Goal: Transaction & Acquisition: Purchase product/service

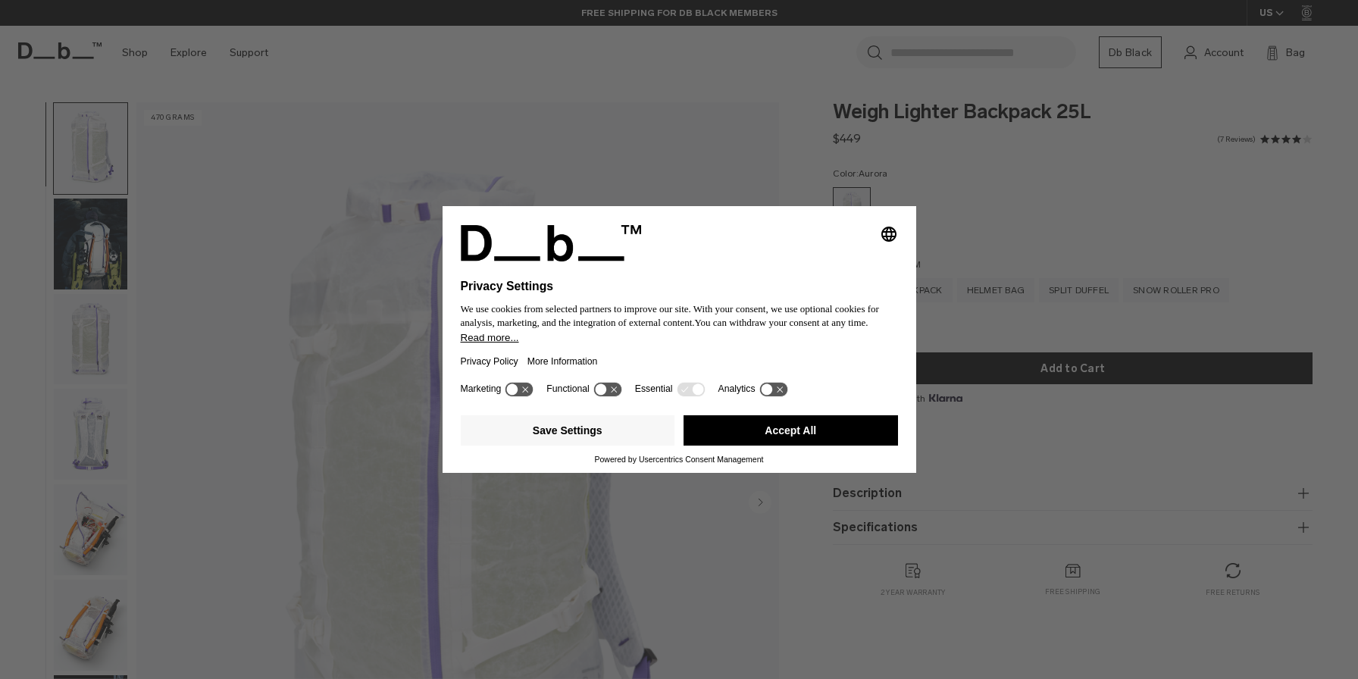
click at [528, 393] on icon at bounding box center [526, 390] width 6 height 6
click at [513, 394] on icon at bounding box center [520, 389] width 28 height 14
click at [568, 440] on button "Save Settings" at bounding box center [568, 430] width 215 height 30
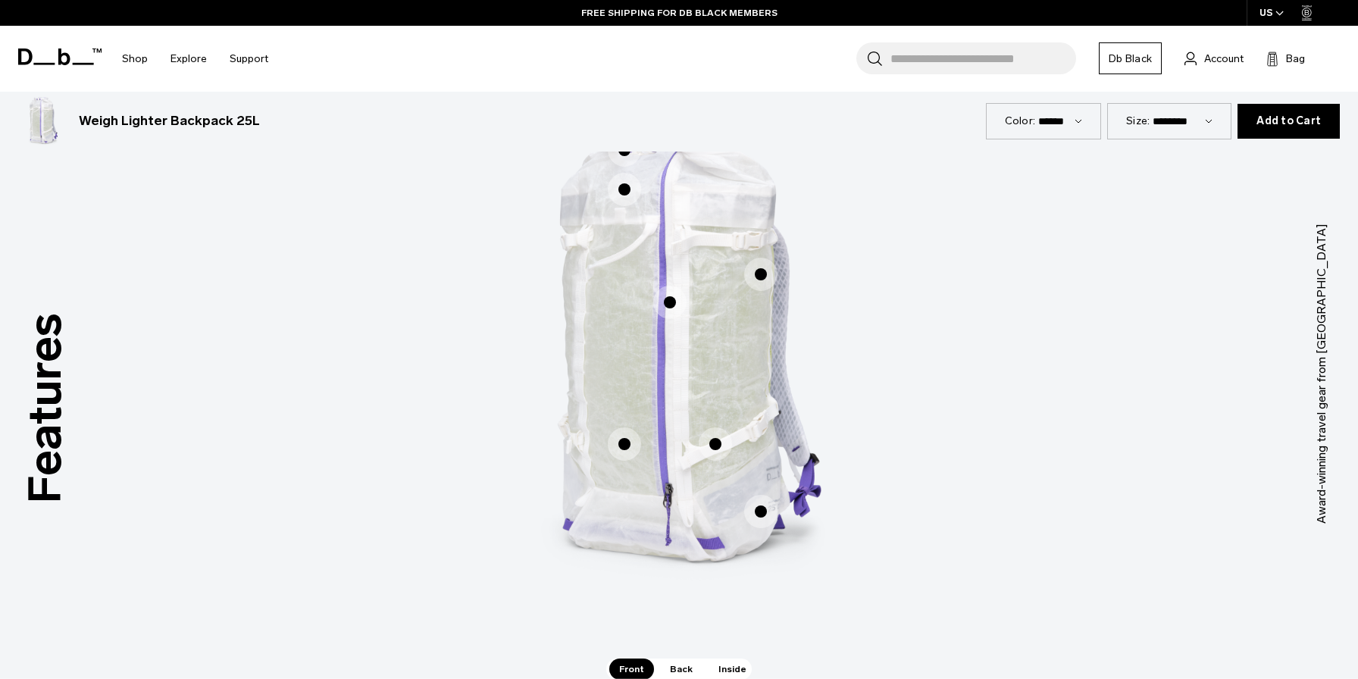
scroll to position [932, 0]
click at [761, 512] on span "1 / 3" at bounding box center [760, 509] width 33 height 33
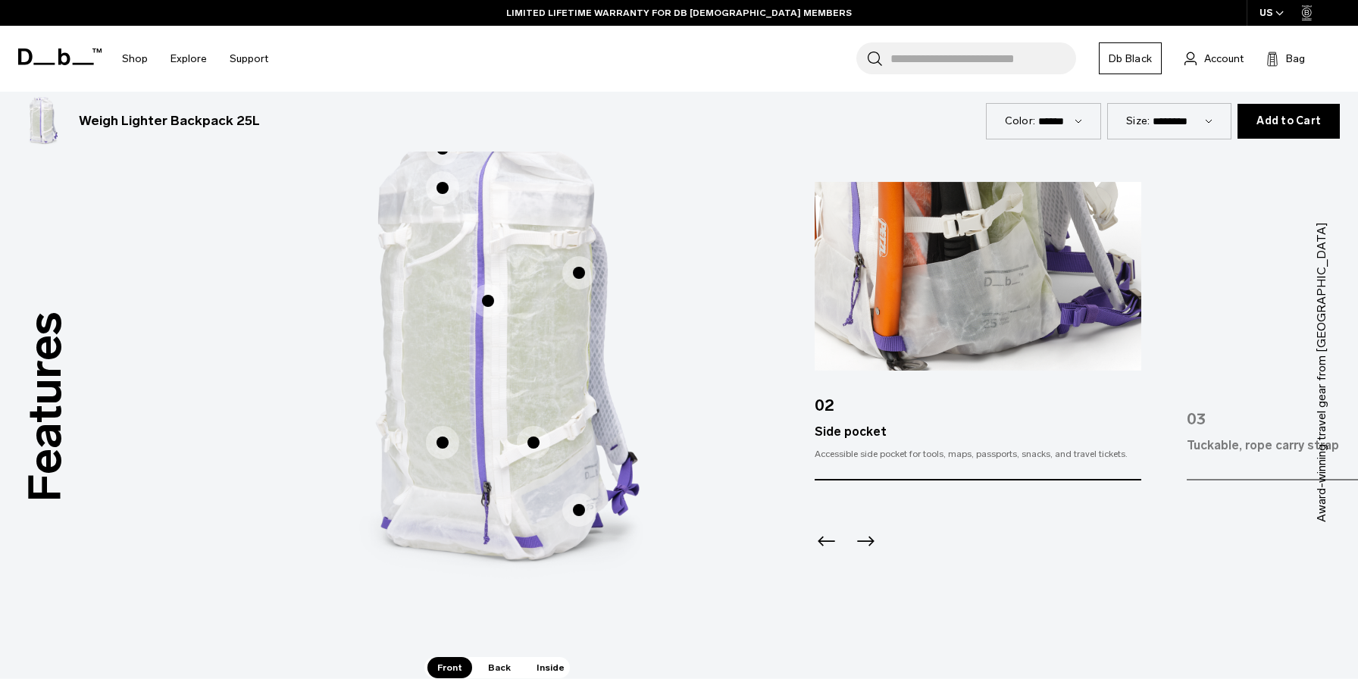
click at [537, 442] on span "1 / 3" at bounding box center [533, 442] width 33 height 33
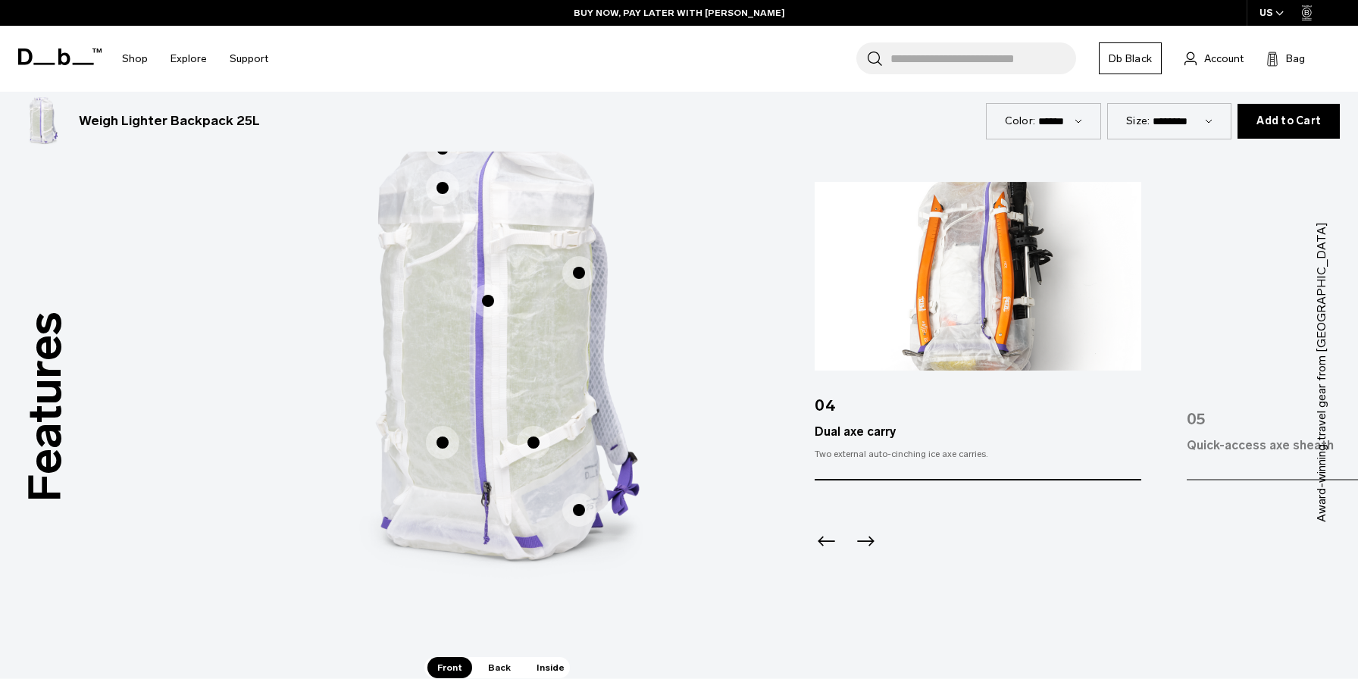
click at [578, 280] on span "1 / 3" at bounding box center [578, 272] width 33 height 33
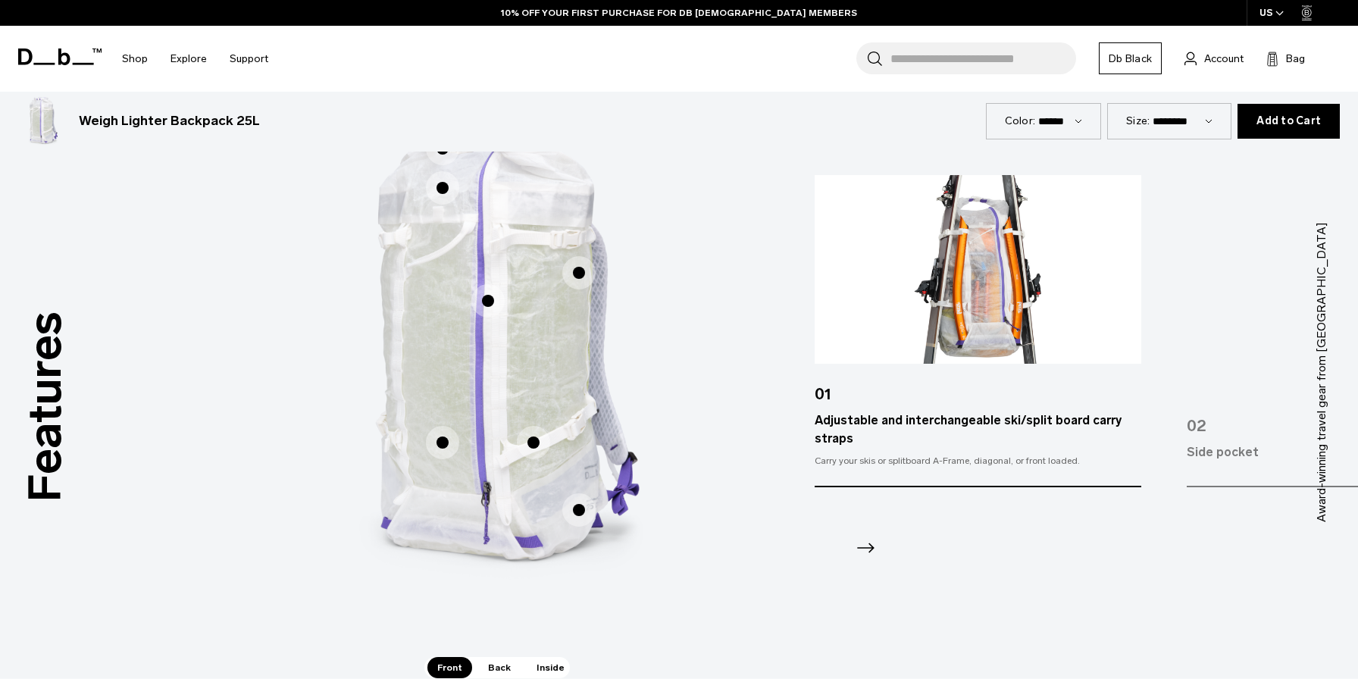
click at [489, 302] on span "1 / 3" at bounding box center [487, 300] width 33 height 33
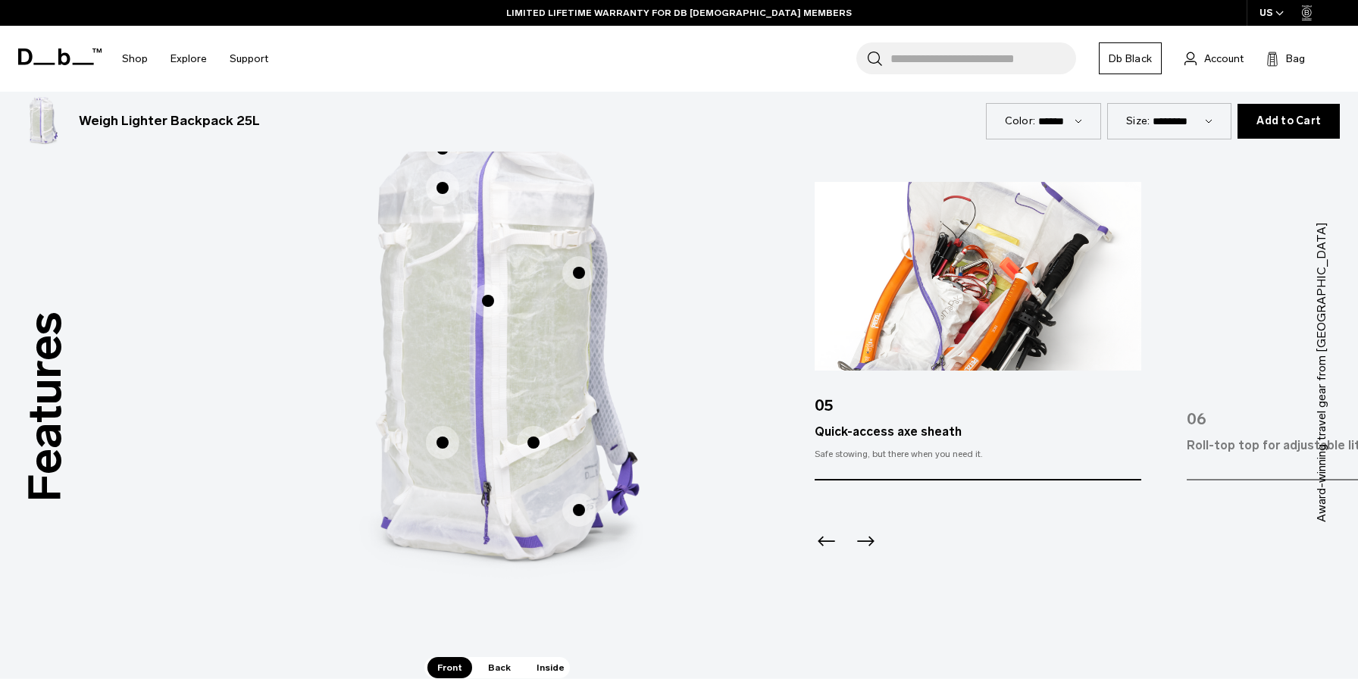
click at [445, 188] on span "1 / 3" at bounding box center [442, 187] width 33 height 33
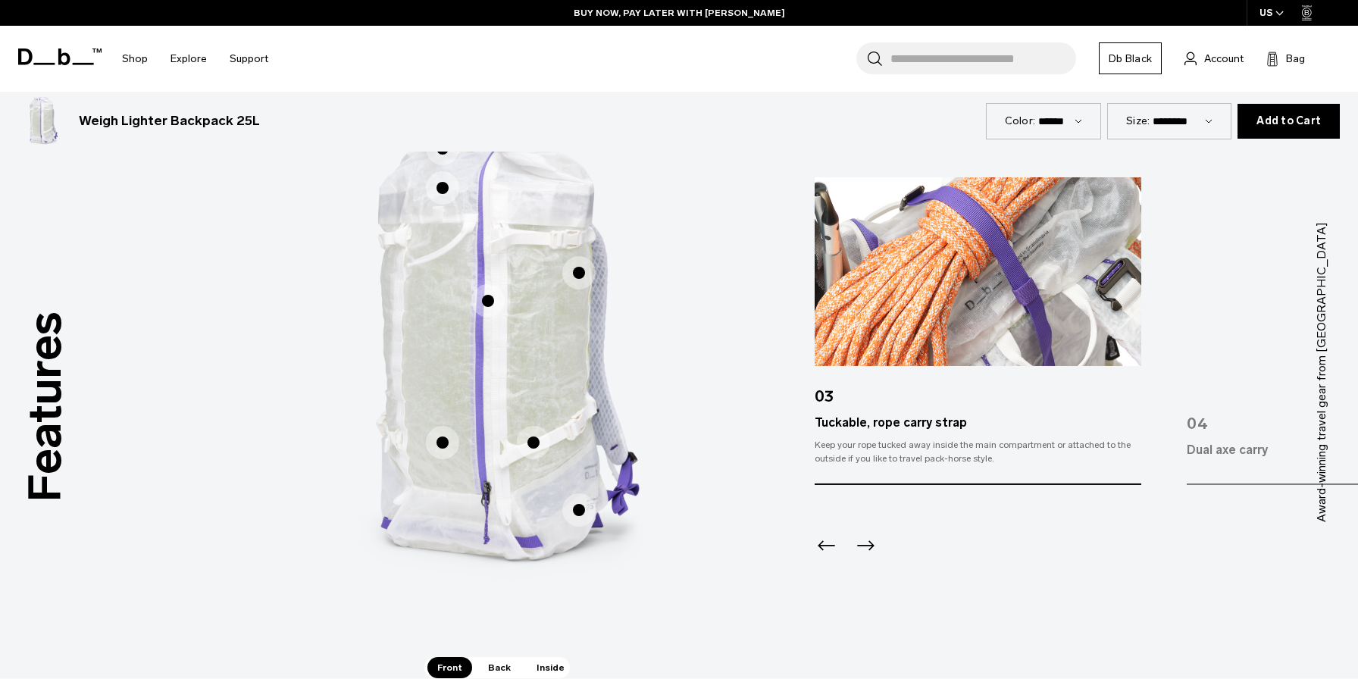
click at [441, 152] on span "1 / 3" at bounding box center [442, 148] width 33 height 33
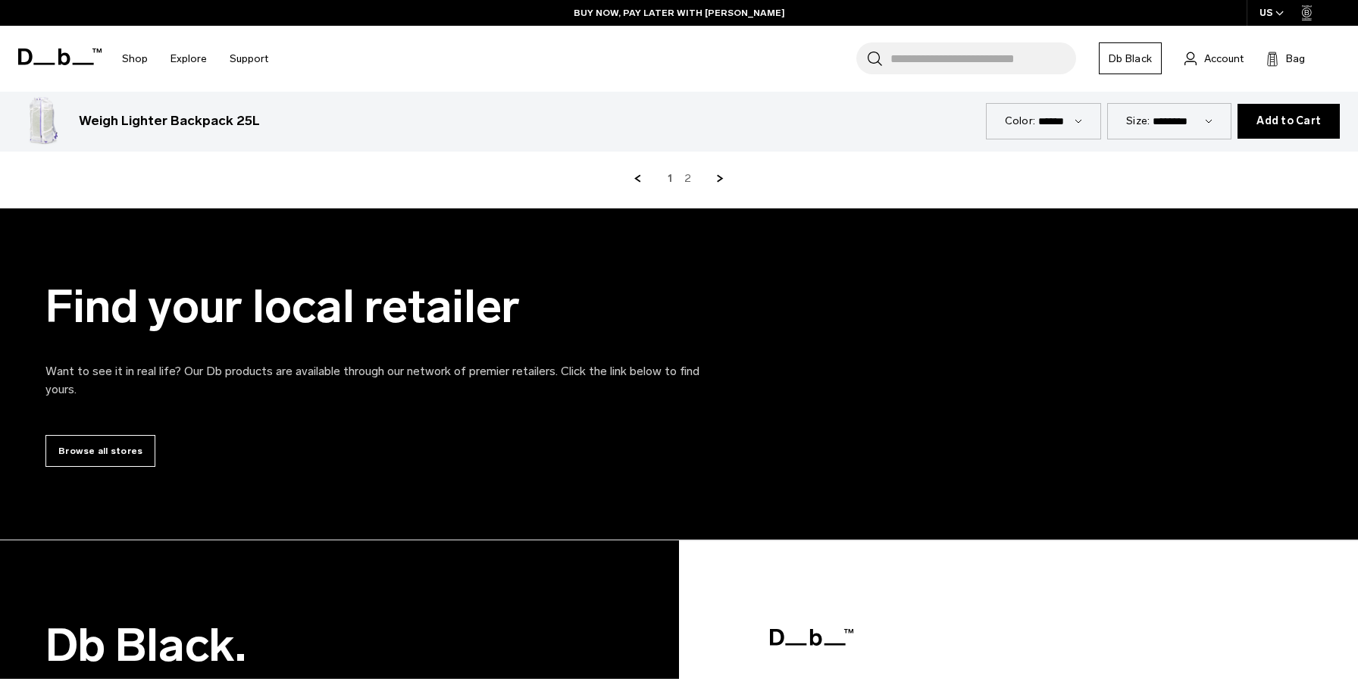
scroll to position [4090, 0]
